Goal: Task Accomplishment & Management: Manage account settings

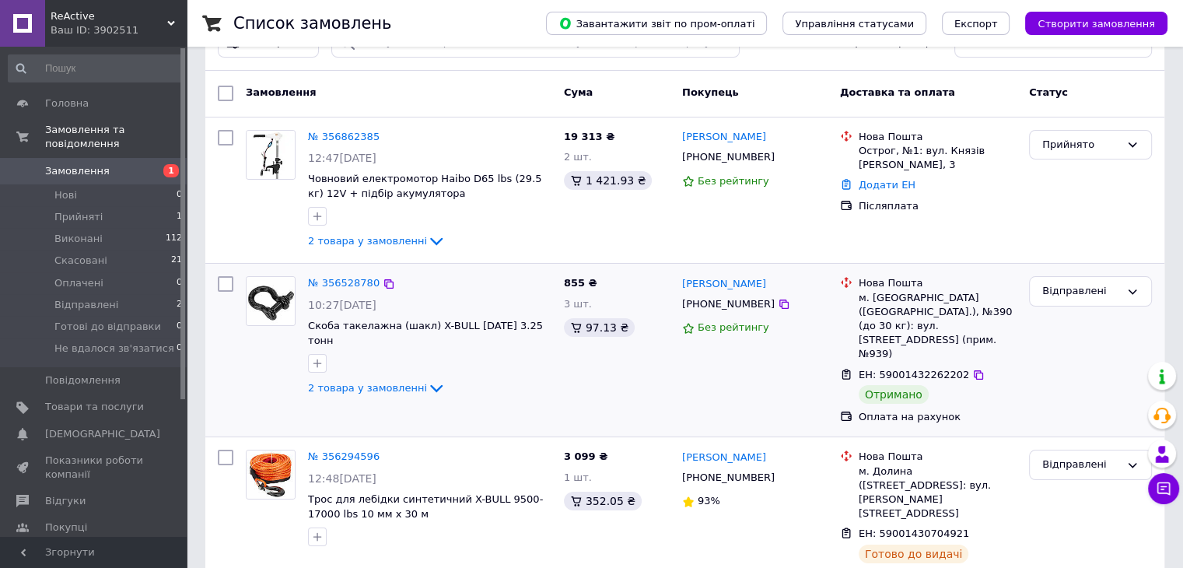
scroll to position [78, 0]
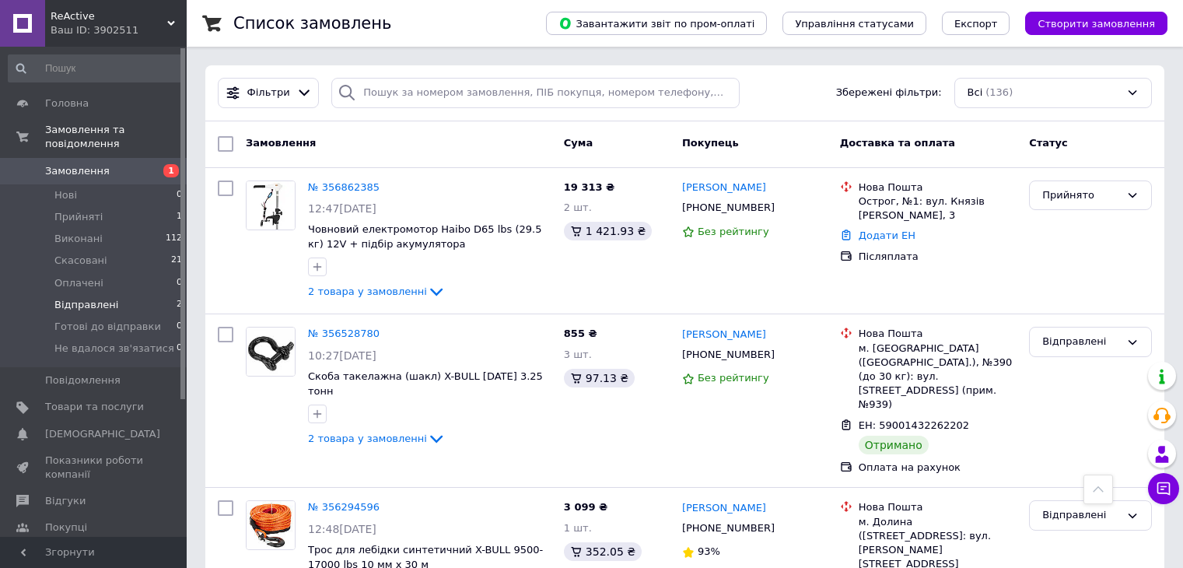
scroll to position [311, 0]
click at [894, 26] on span "Управління статусами" at bounding box center [854, 24] width 119 height 12
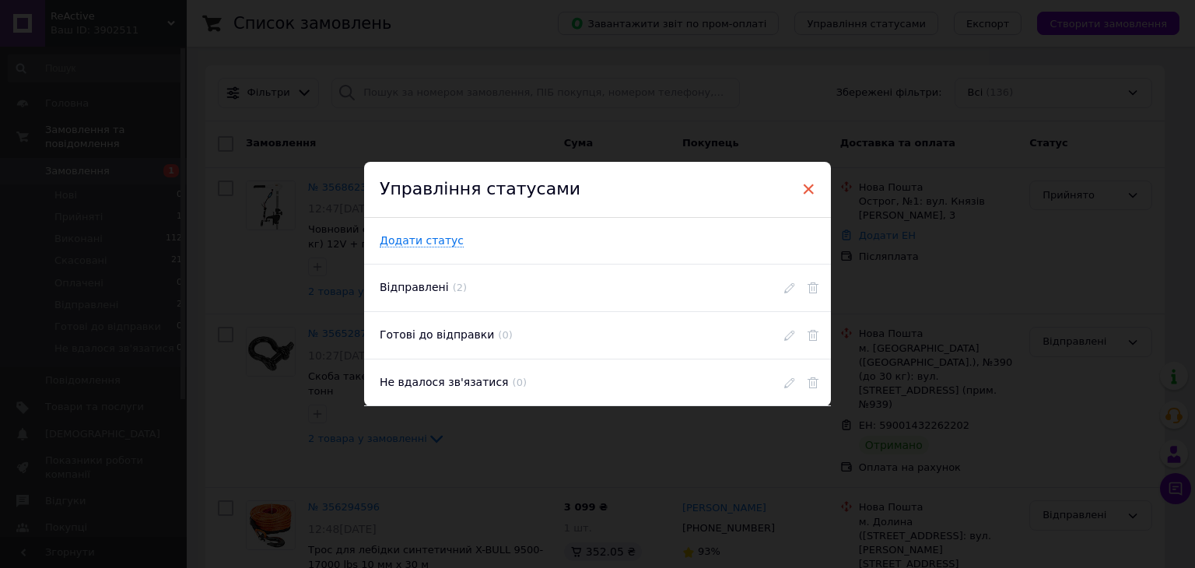
click at [808, 187] on span "×" at bounding box center [808, 189] width 14 height 26
